Goal: Task Accomplishment & Management: Use online tool/utility

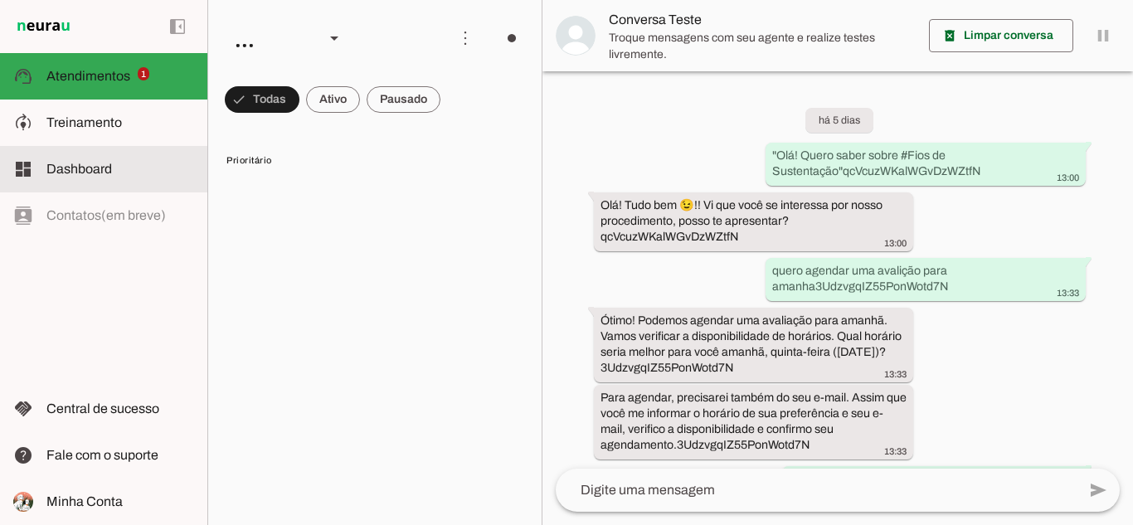
scroll to position [401, 0]
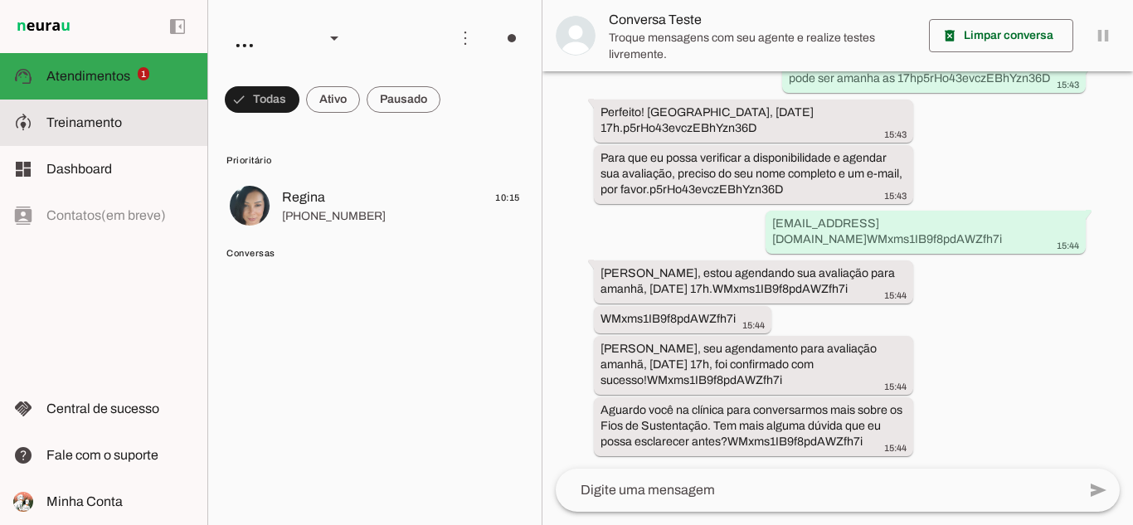
click at [47, 124] on span "Treinamento" at bounding box center [83, 122] width 75 height 14
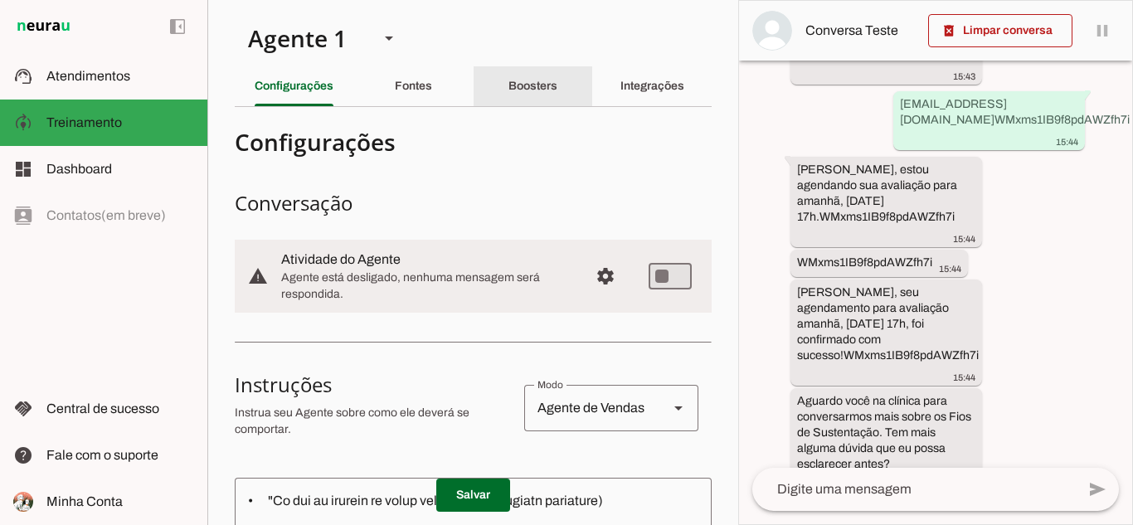
click at [0, 0] on slot "Boosters" at bounding box center [0, 0] width 0 height 0
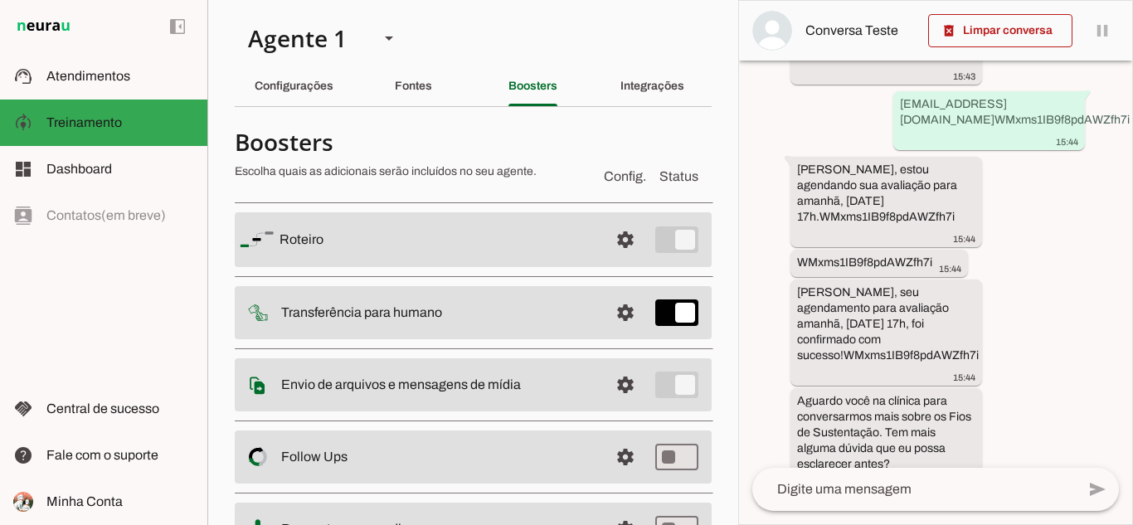
scroll to position [83, 0]
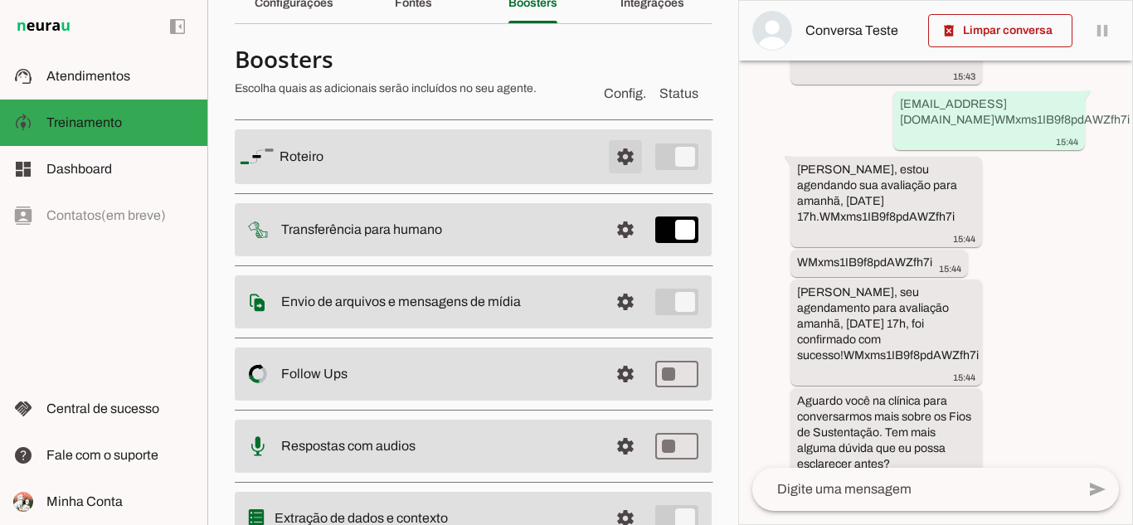
click at [606, 156] on span at bounding box center [626, 157] width 40 height 40
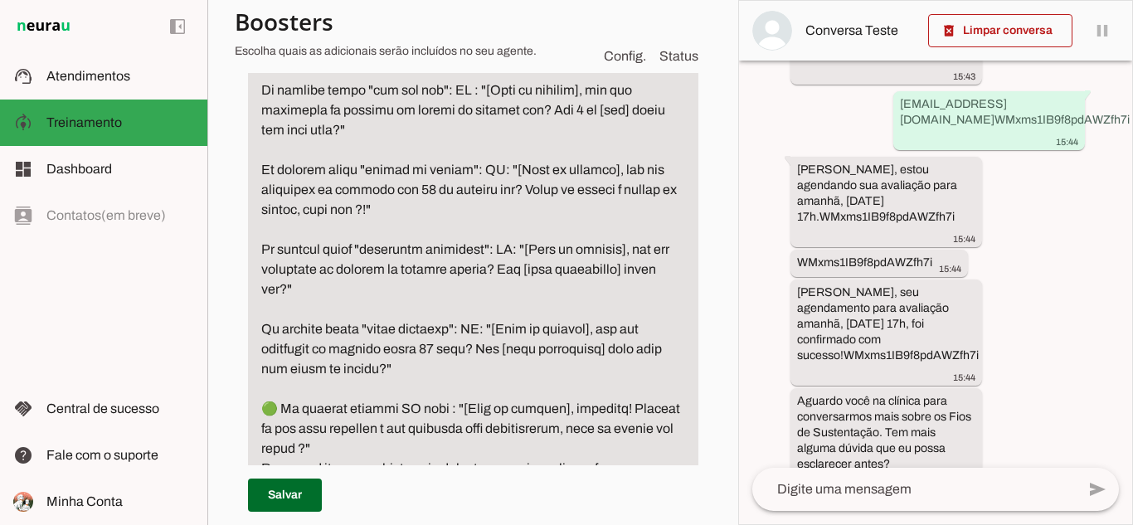
scroll to position [1493, 0]
